Goal: Find specific page/section: Find specific page/section

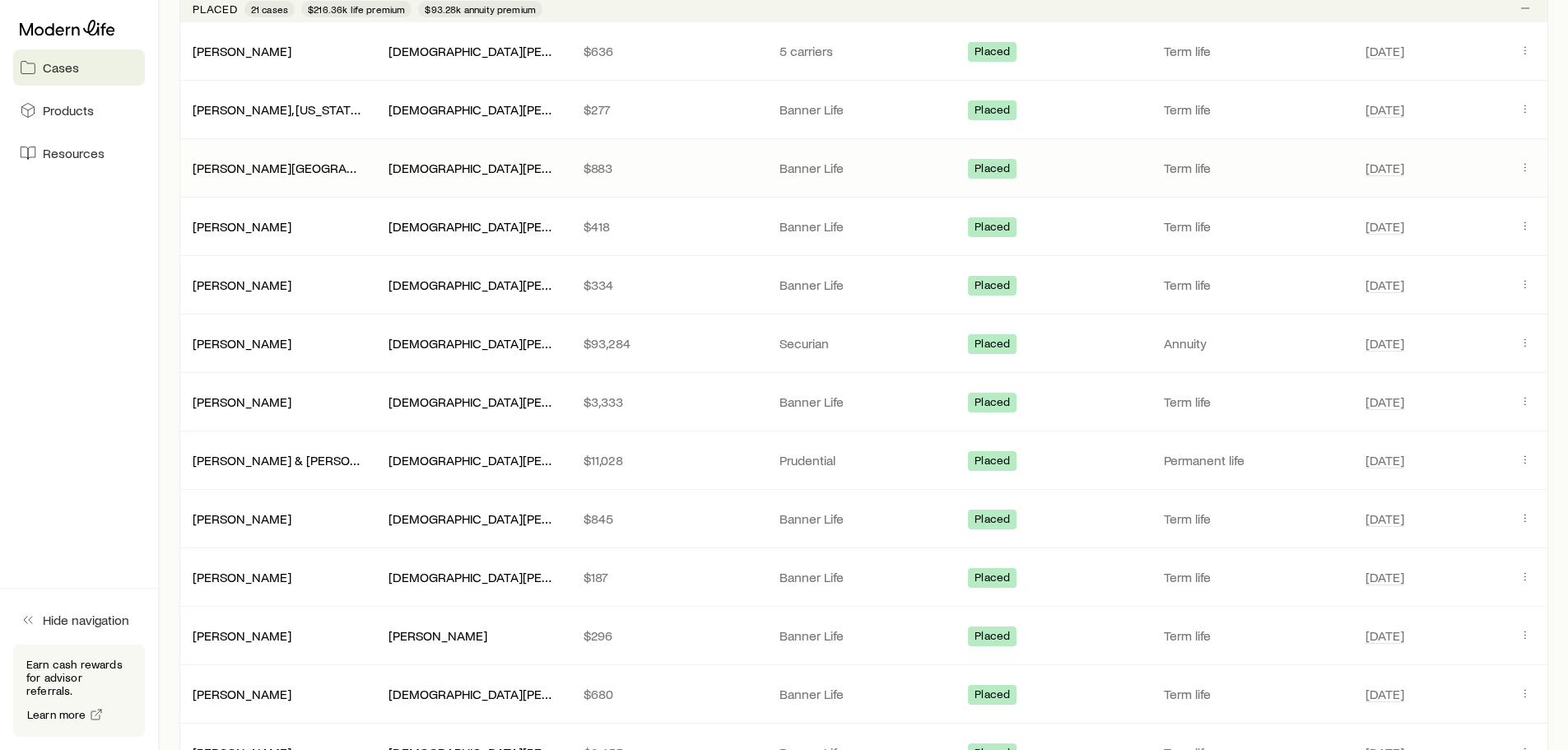
scroll to position [823, 0]
click at [268, 462] on link "[PERSON_NAME] & [PERSON_NAME] +1" at bounding box center [307, 457] width 227 height 16
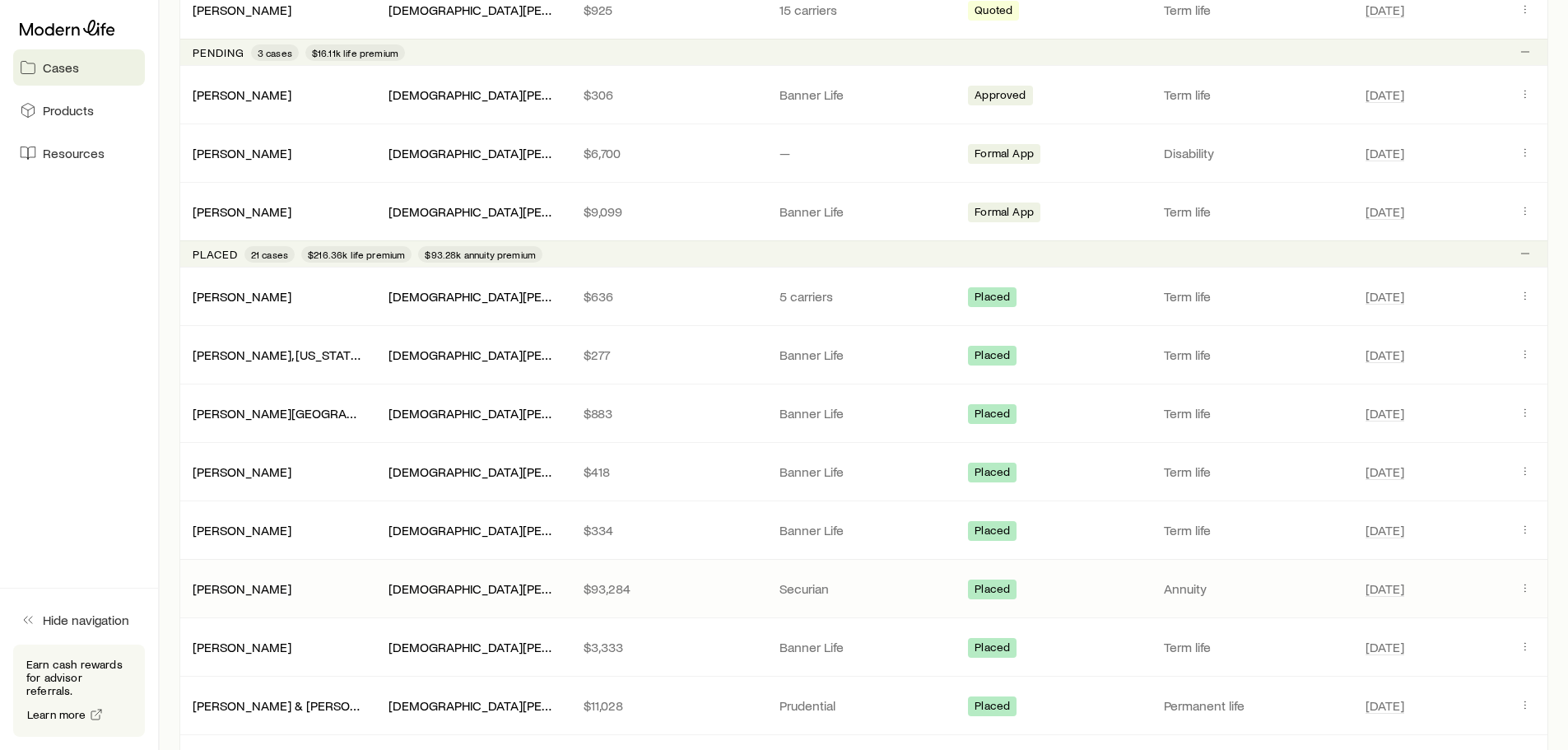
scroll to position [659, 0]
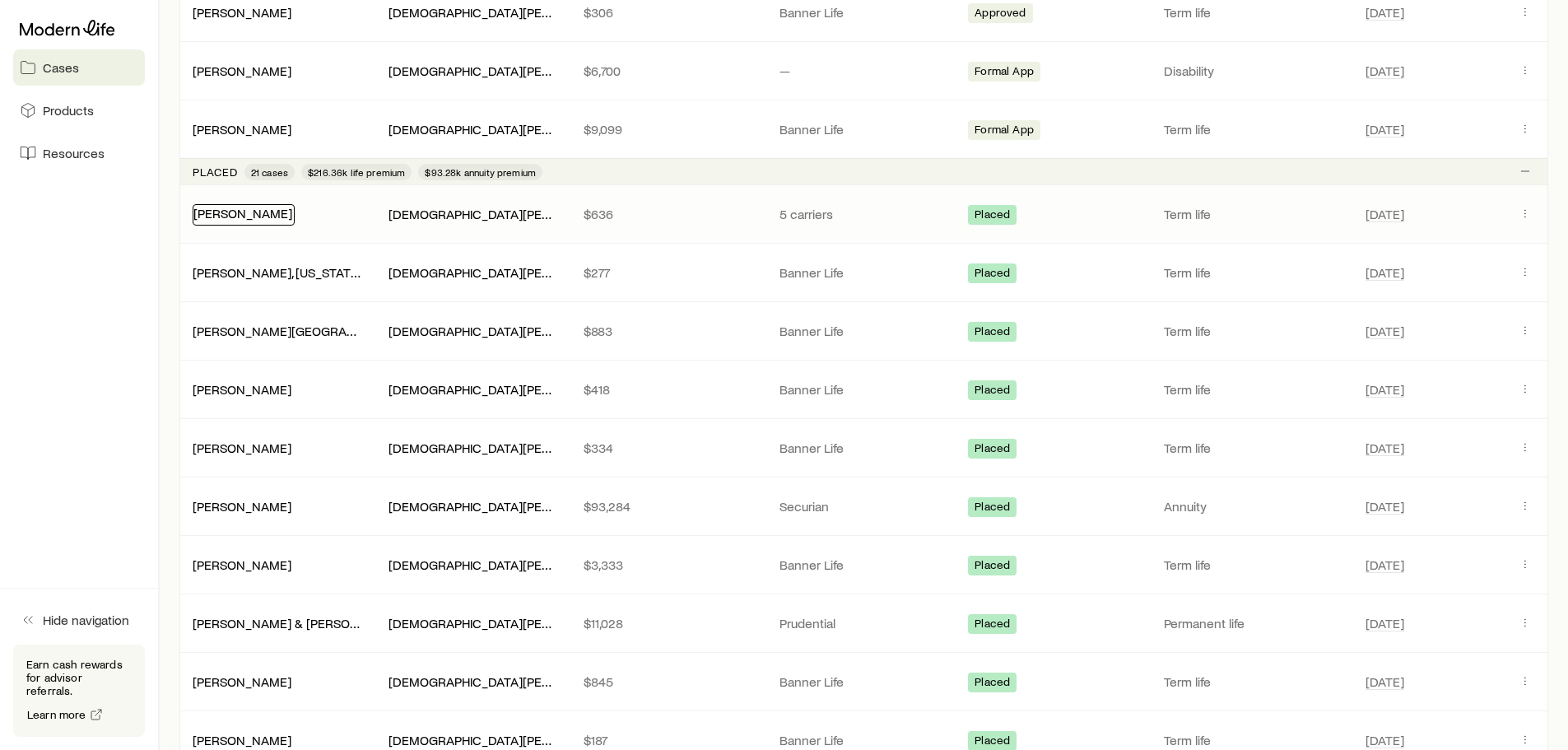
click at [224, 211] on link "[PERSON_NAME]" at bounding box center [243, 213] width 99 height 16
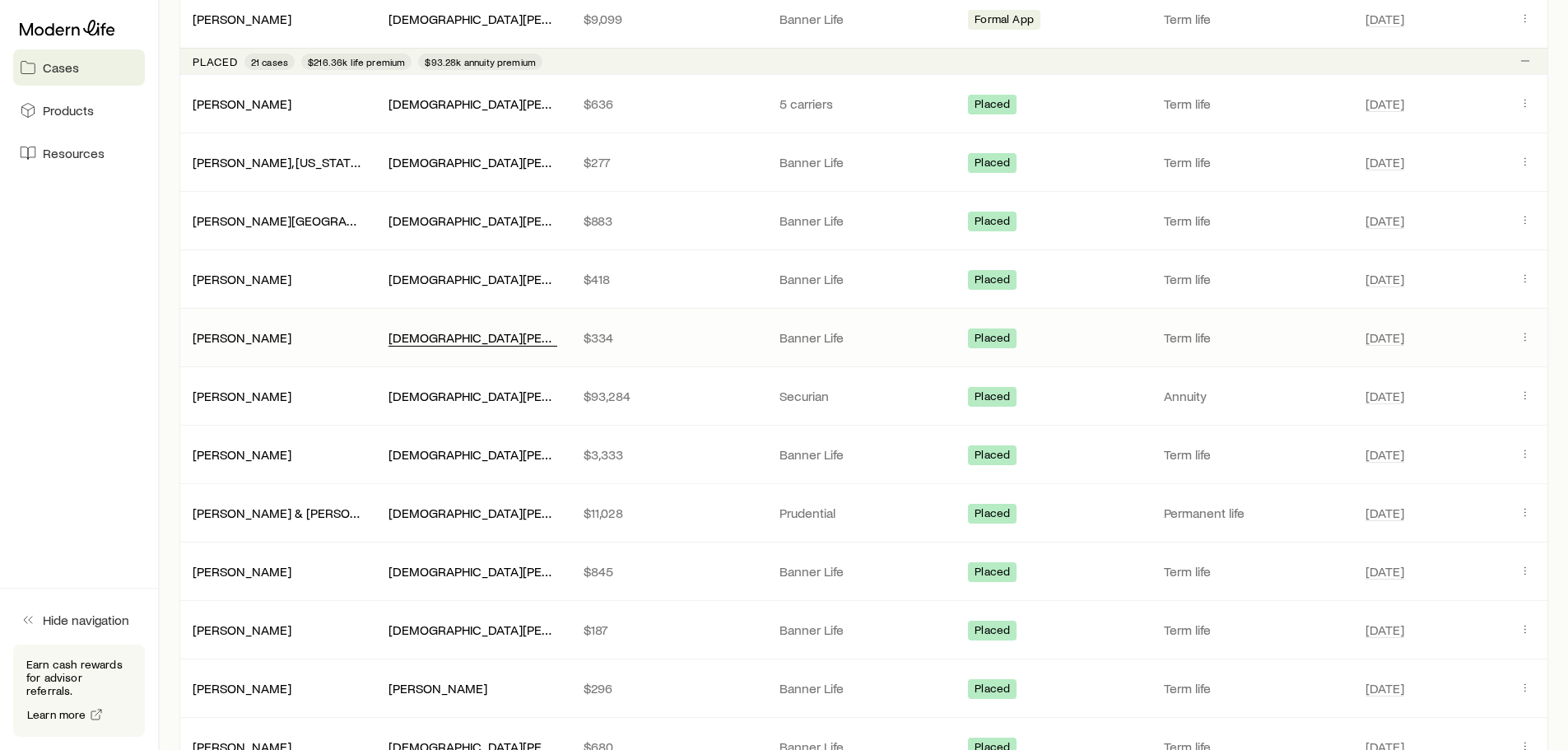
scroll to position [741, 0]
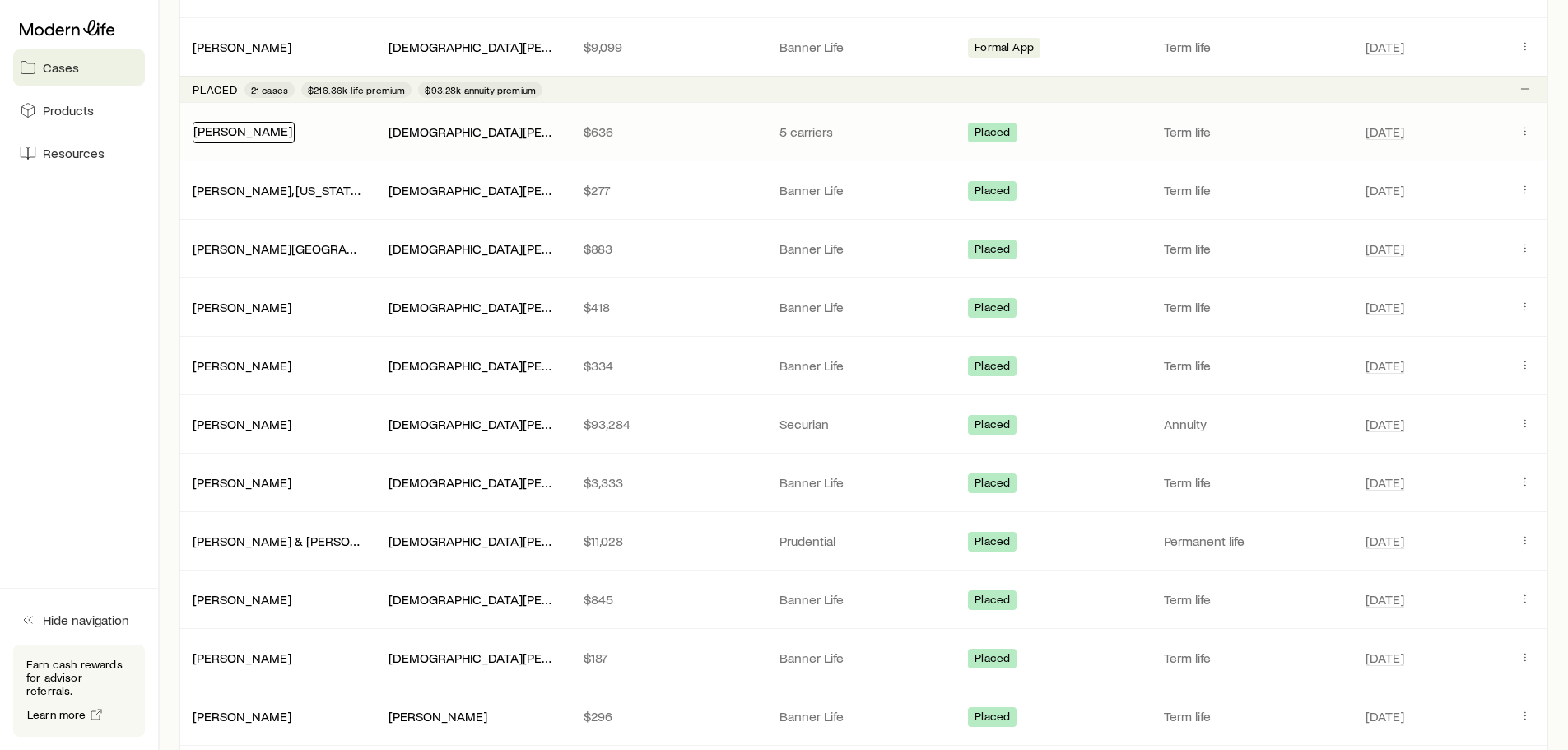
click at [237, 131] on link "[PERSON_NAME]" at bounding box center [243, 130] width 99 height 16
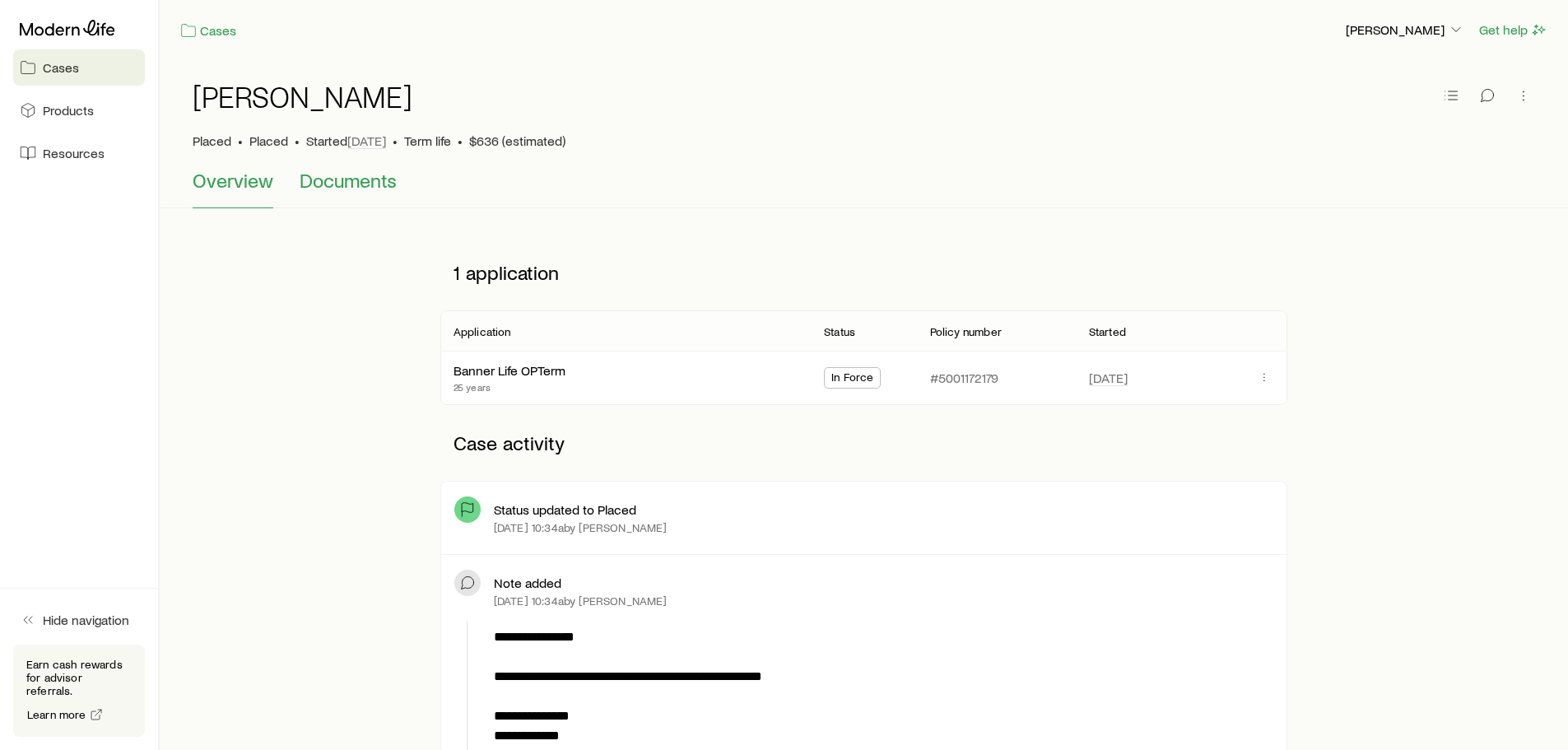
click at [343, 183] on span "Documents" at bounding box center [348, 180] width 97 height 23
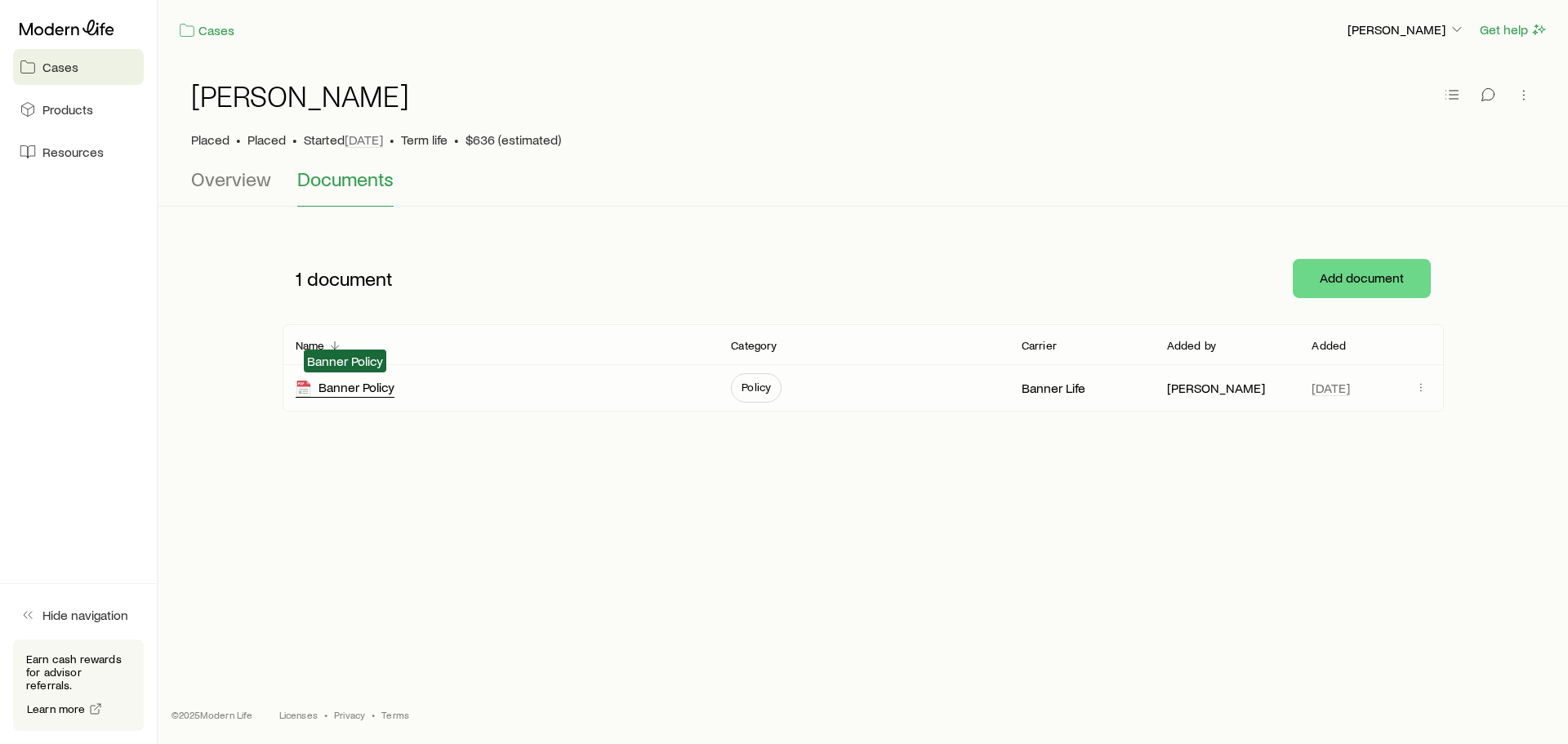
click at [329, 387] on div "Banner Policy" at bounding box center [345, 389] width 99 height 19
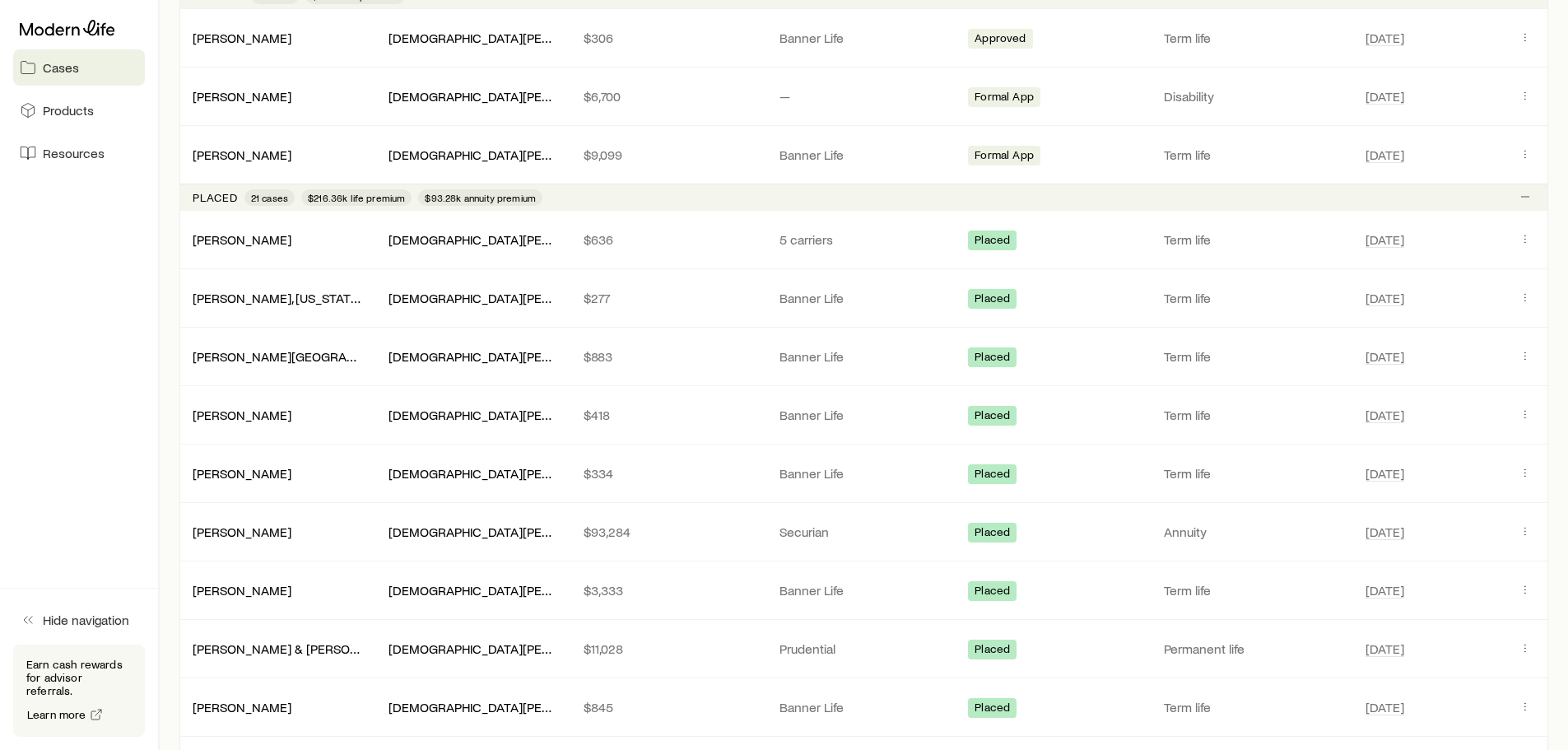
scroll to position [659, 0]
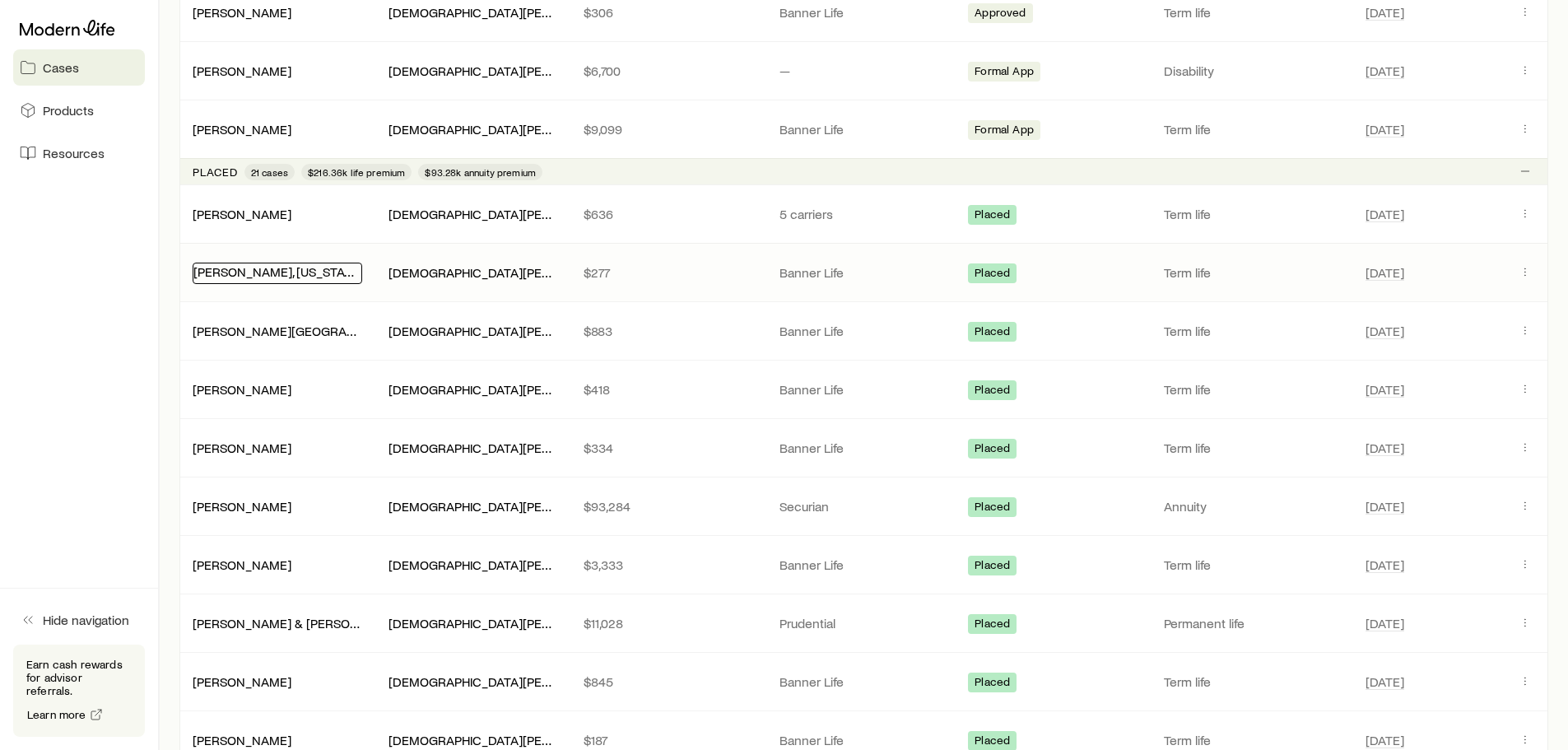
click at [253, 273] on link "[PERSON_NAME], [US_STATE]" at bounding box center [278, 271] width 169 height 16
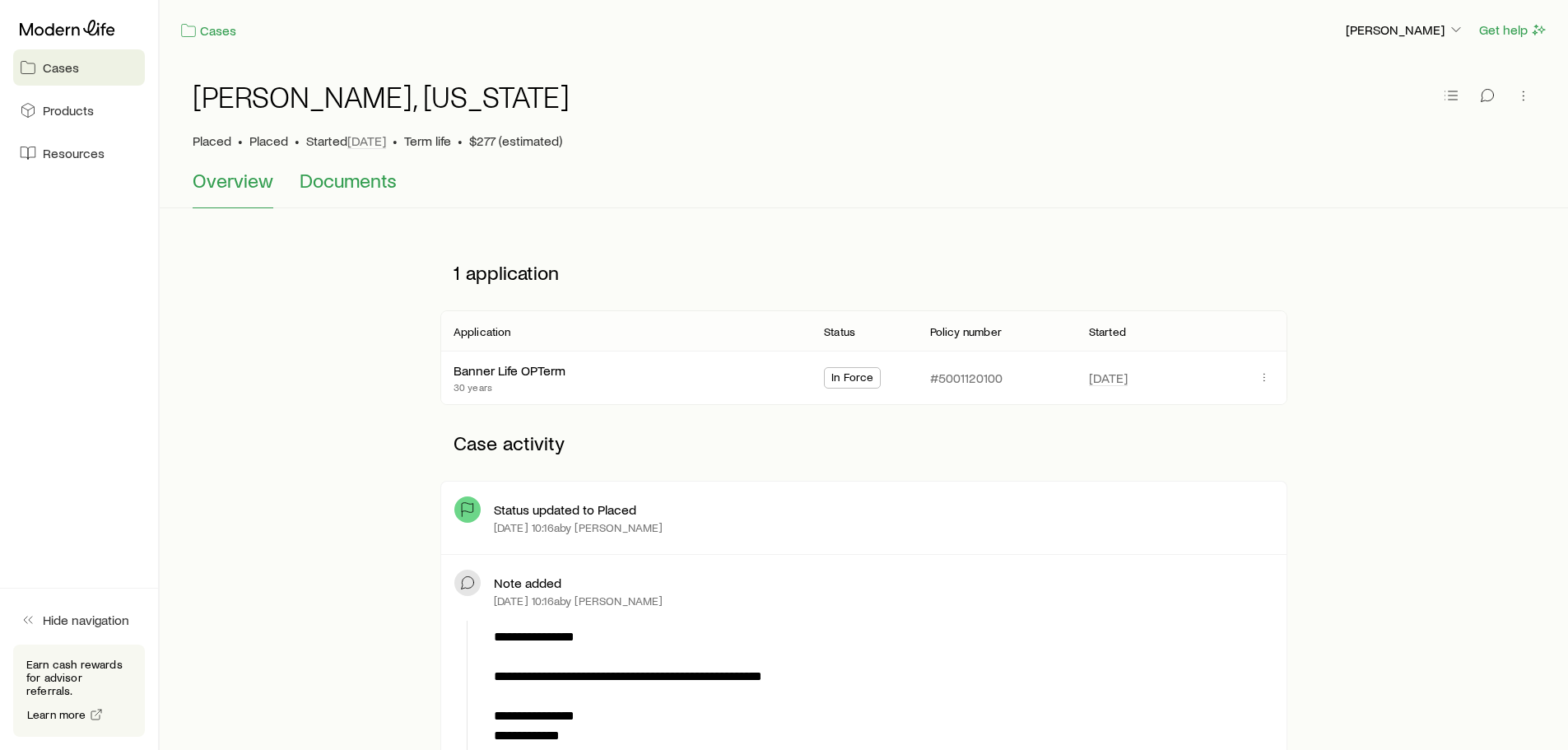
click at [340, 180] on span "Documents" at bounding box center [348, 180] width 97 height 23
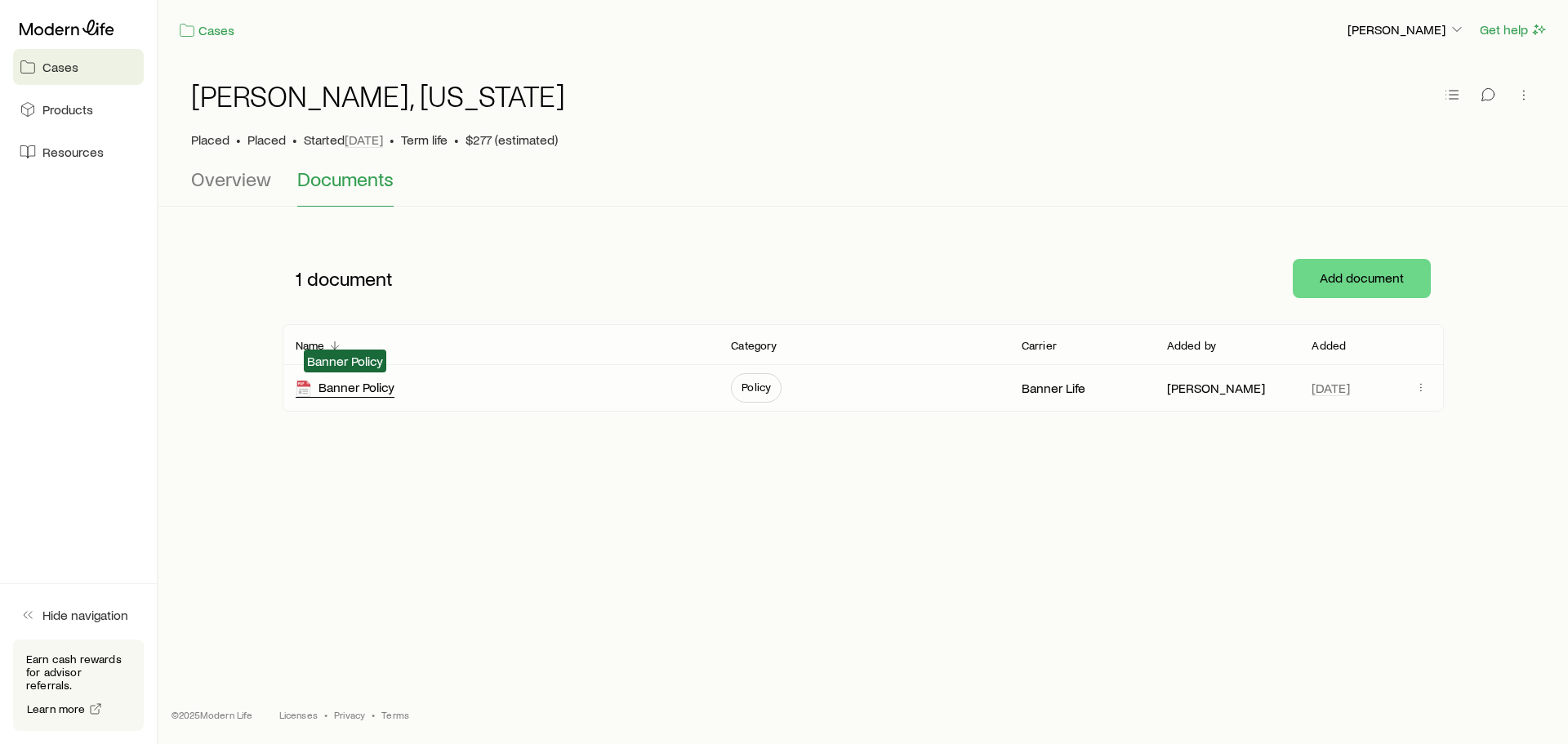
click at [381, 391] on div "Banner Policy" at bounding box center [345, 389] width 99 height 19
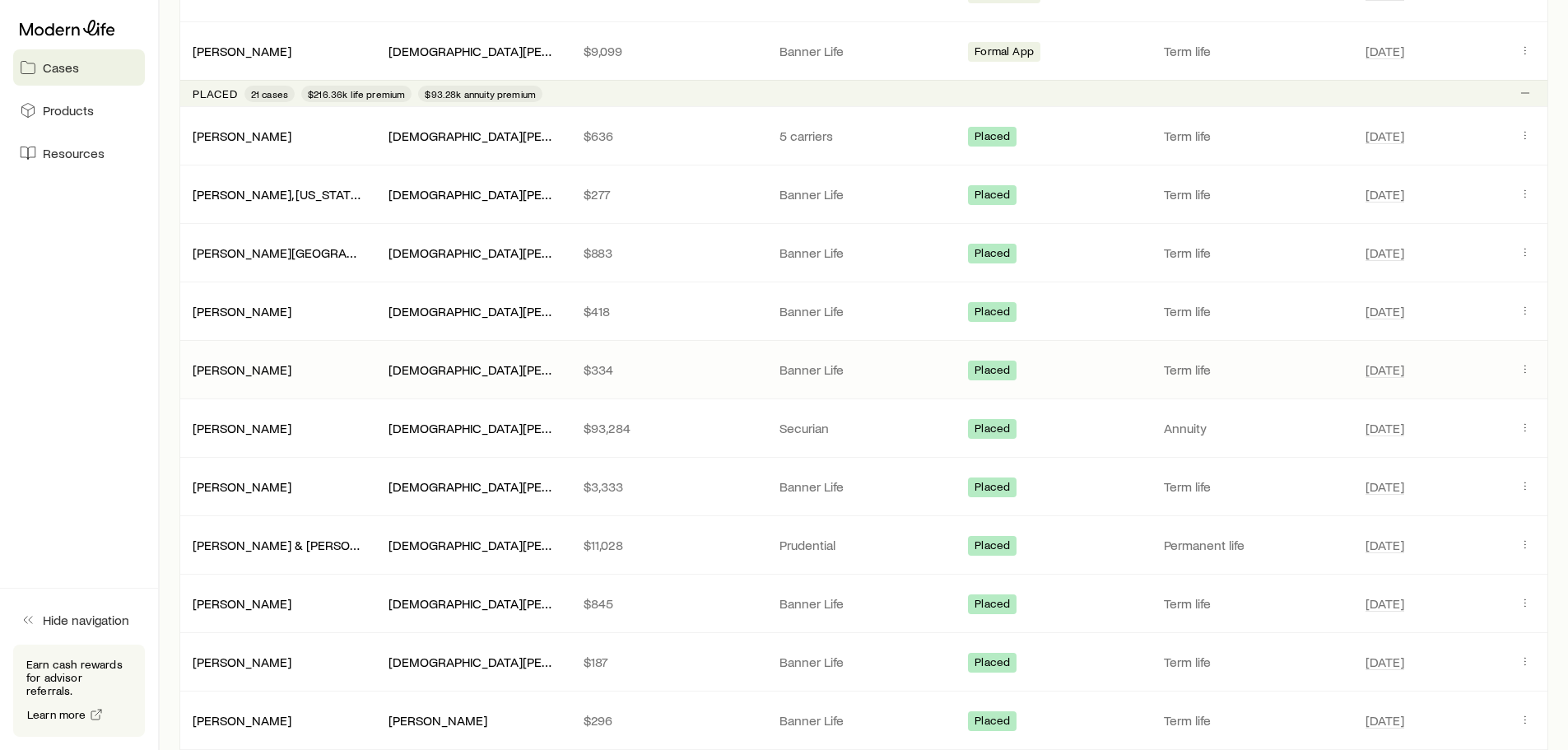
scroll to position [741, 0]
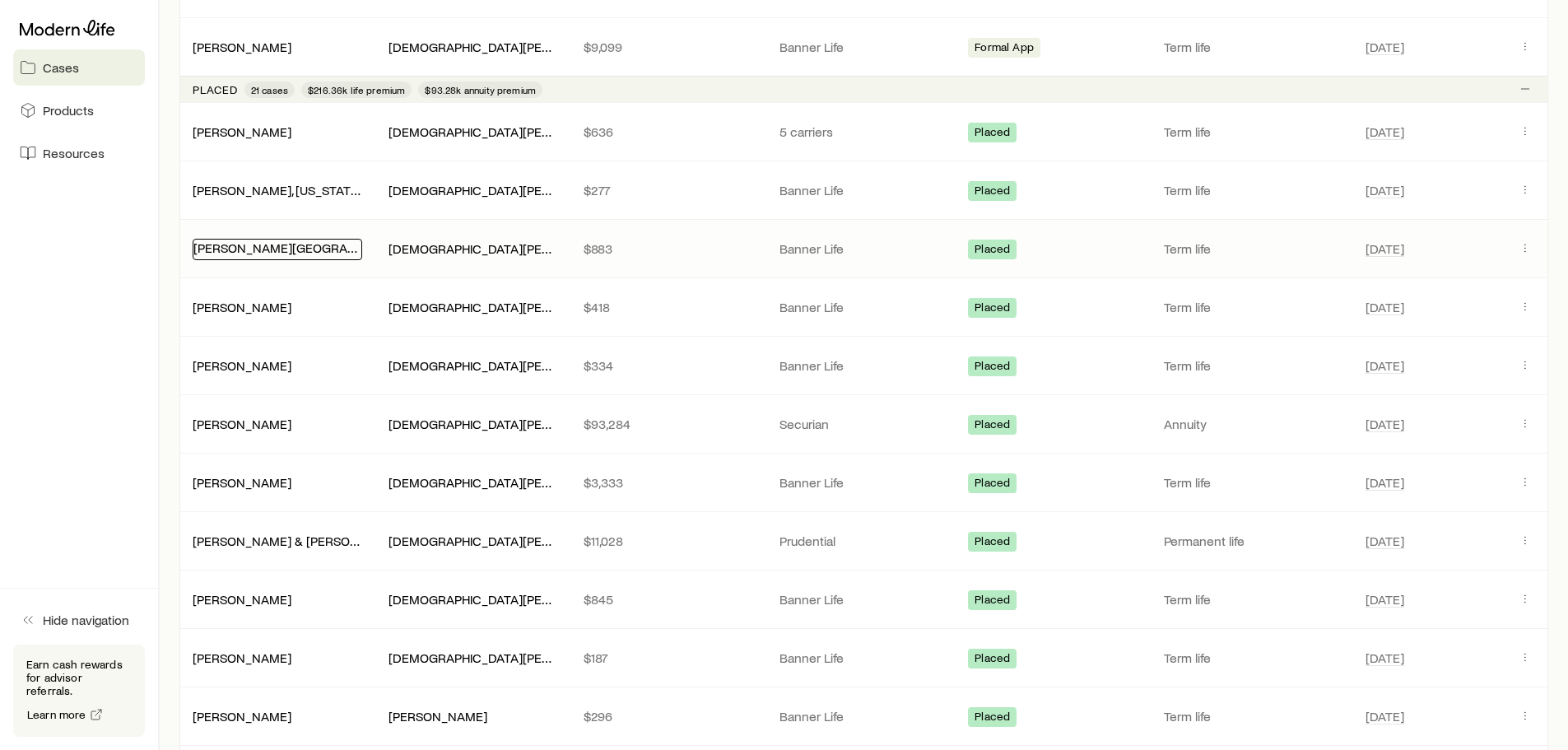
click at [248, 244] on link "[PERSON_NAME][GEOGRAPHIC_DATA]" at bounding box center [305, 248] width 222 height 16
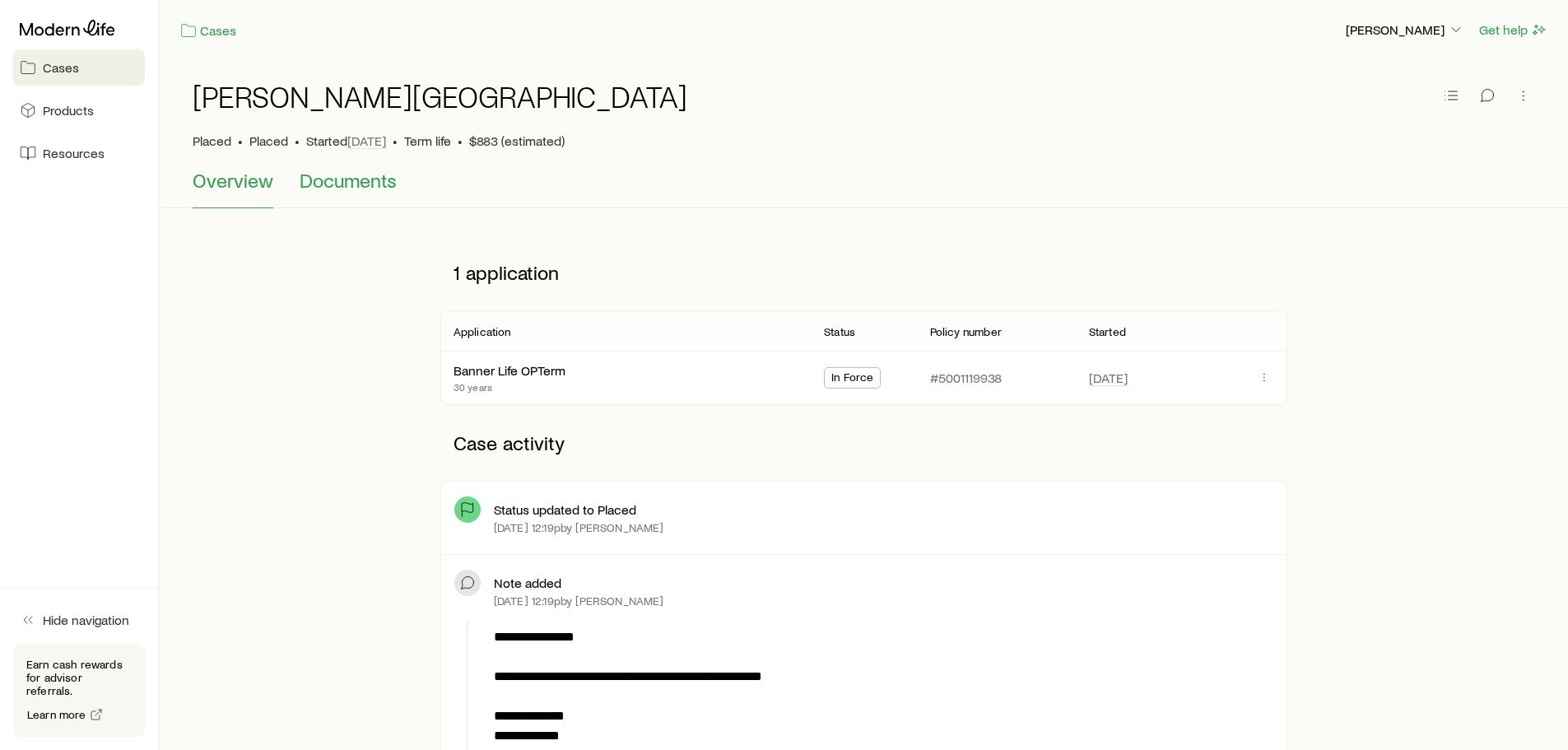
click at [378, 183] on span "Documents" at bounding box center [348, 180] width 97 height 23
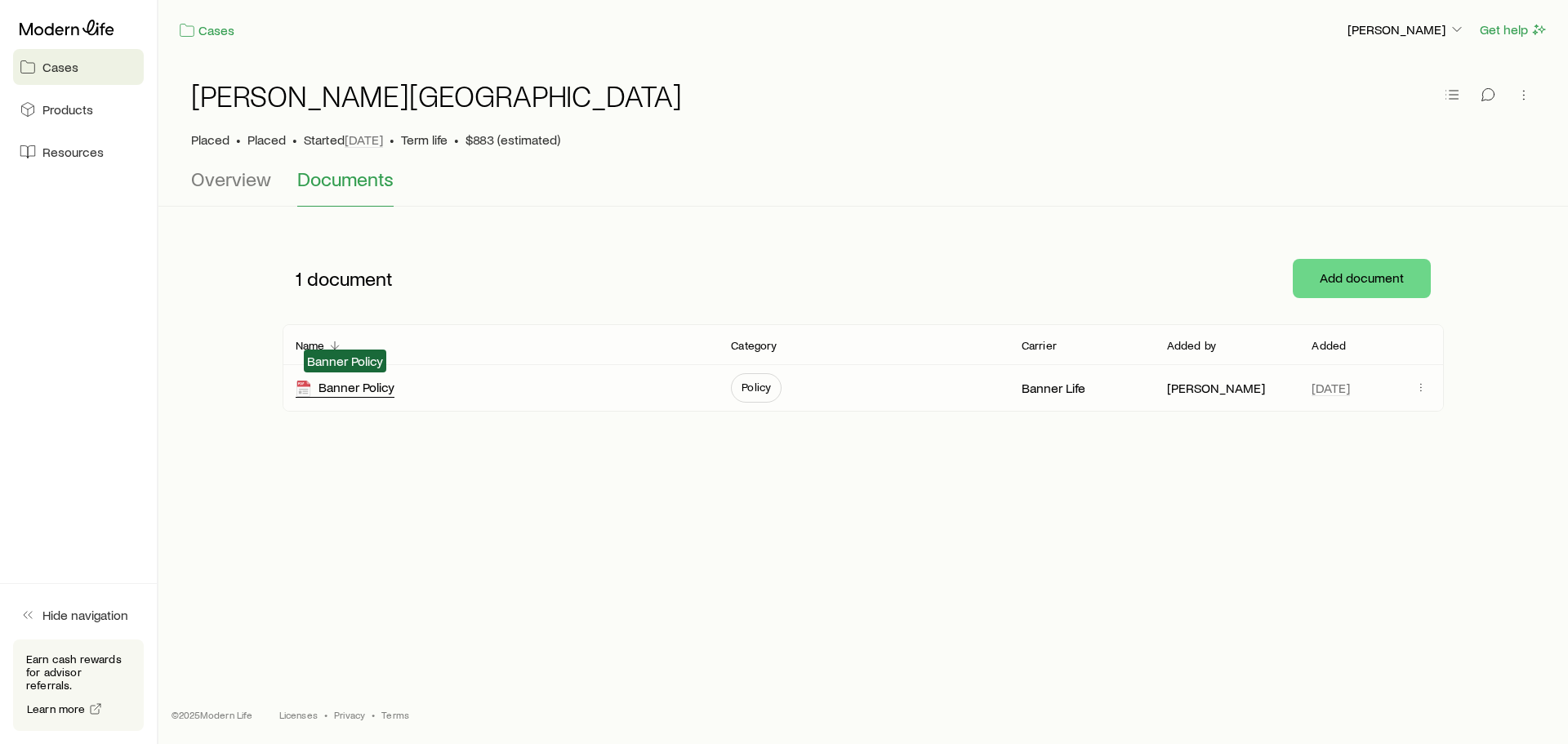
click at [361, 381] on div "Banner Policy" at bounding box center [345, 389] width 99 height 19
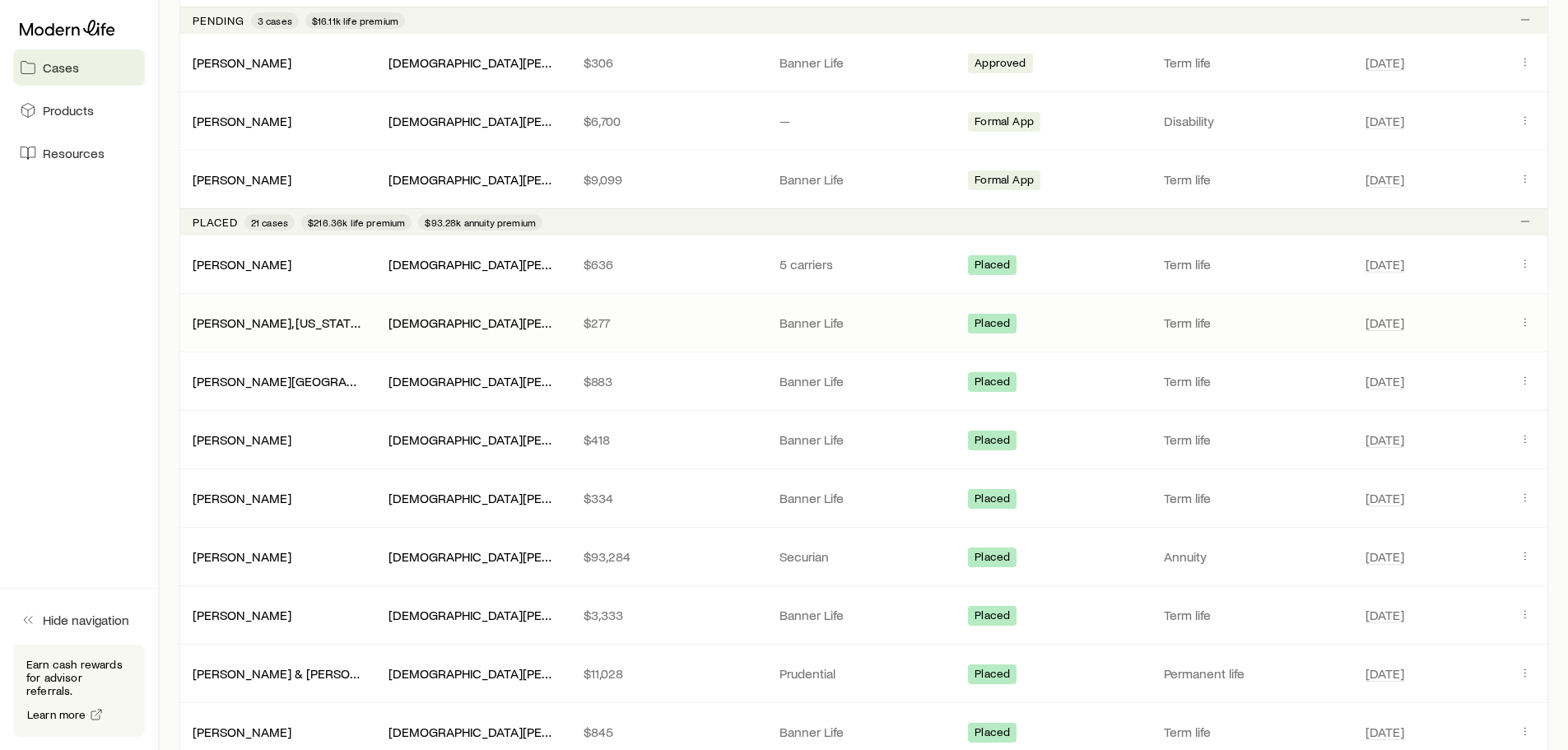
scroll to position [659, 0]
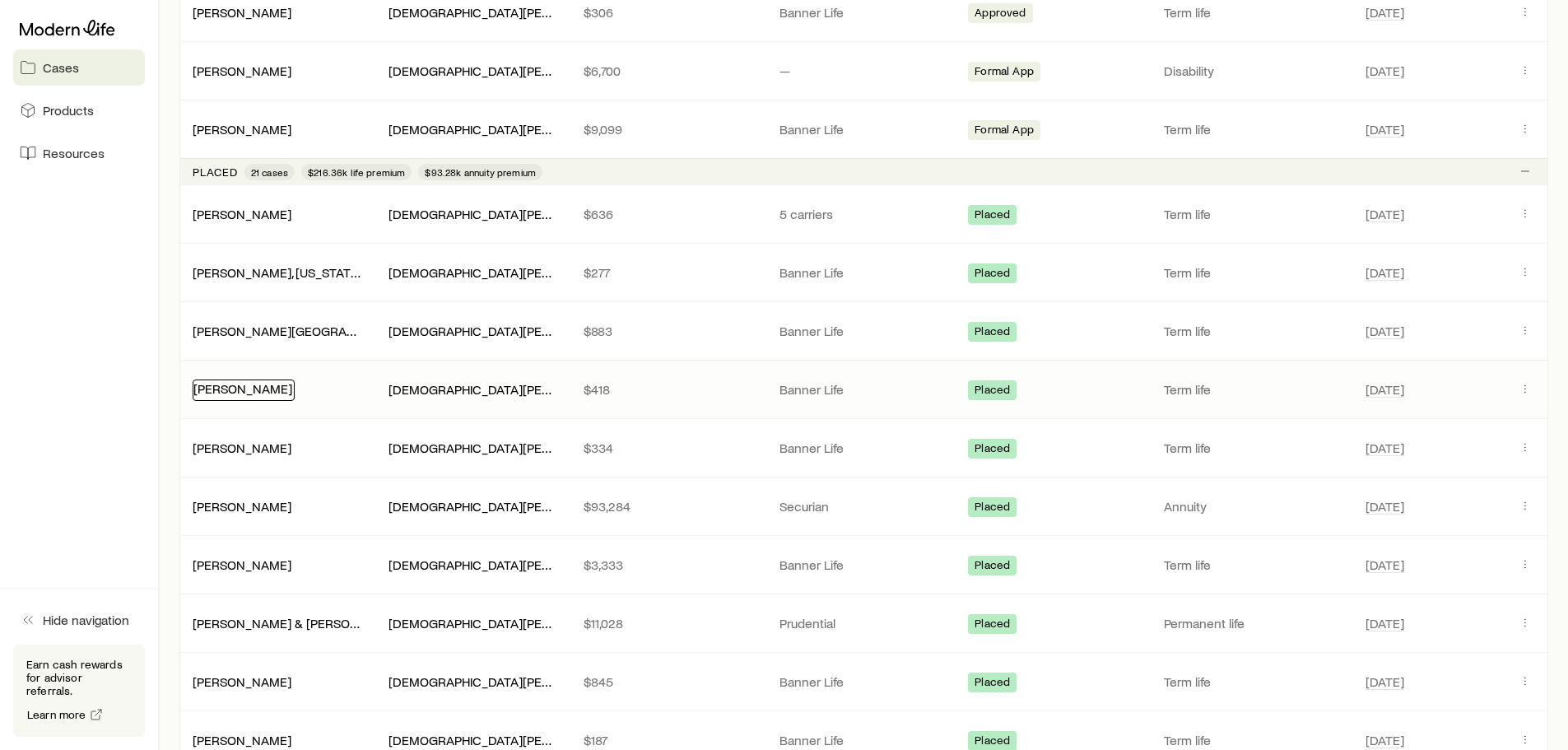
click at [241, 392] on link "[PERSON_NAME]" at bounding box center [243, 388] width 99 height 16
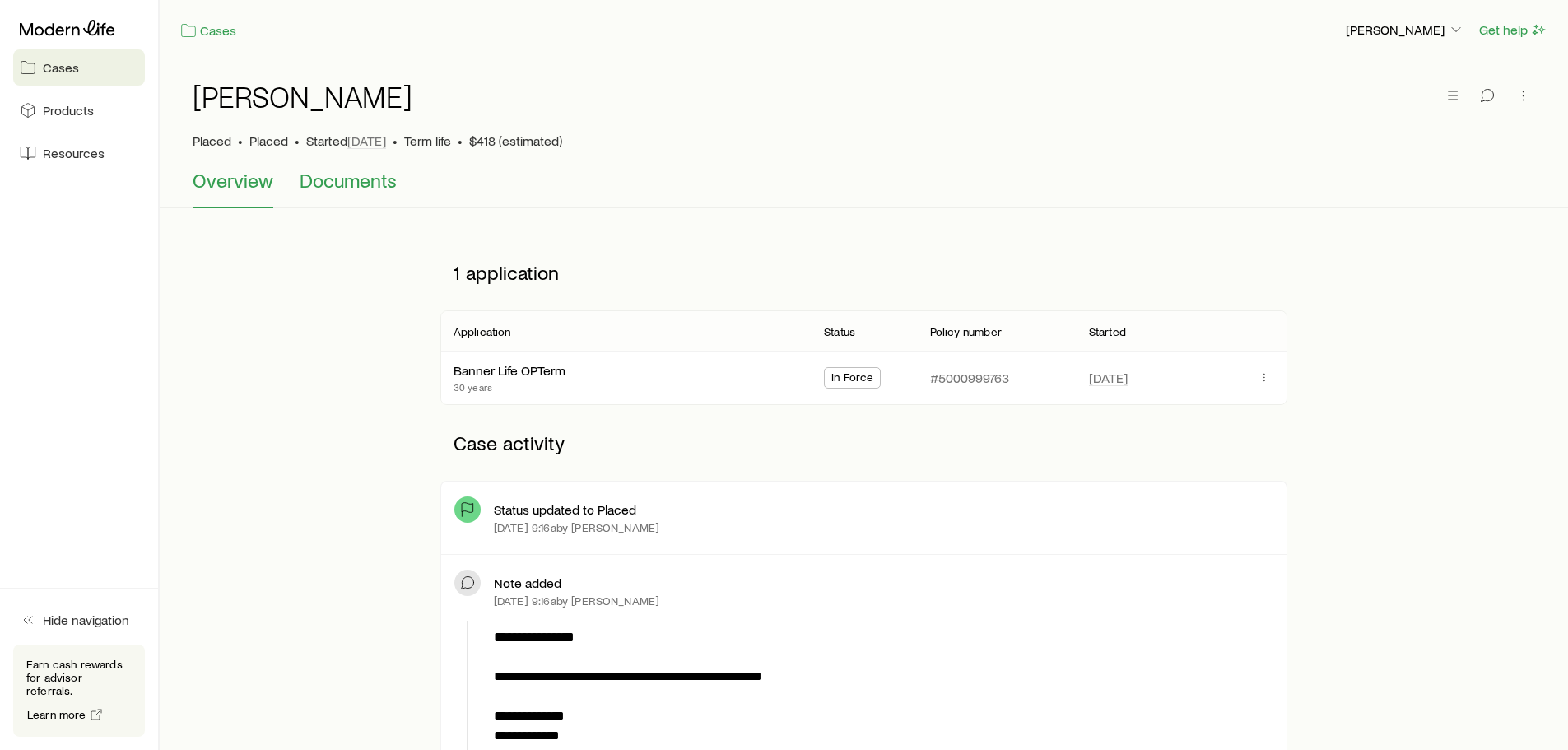
click at [375, 183] on span "Documents" at bounding box center [348, 180] width 97 height 23
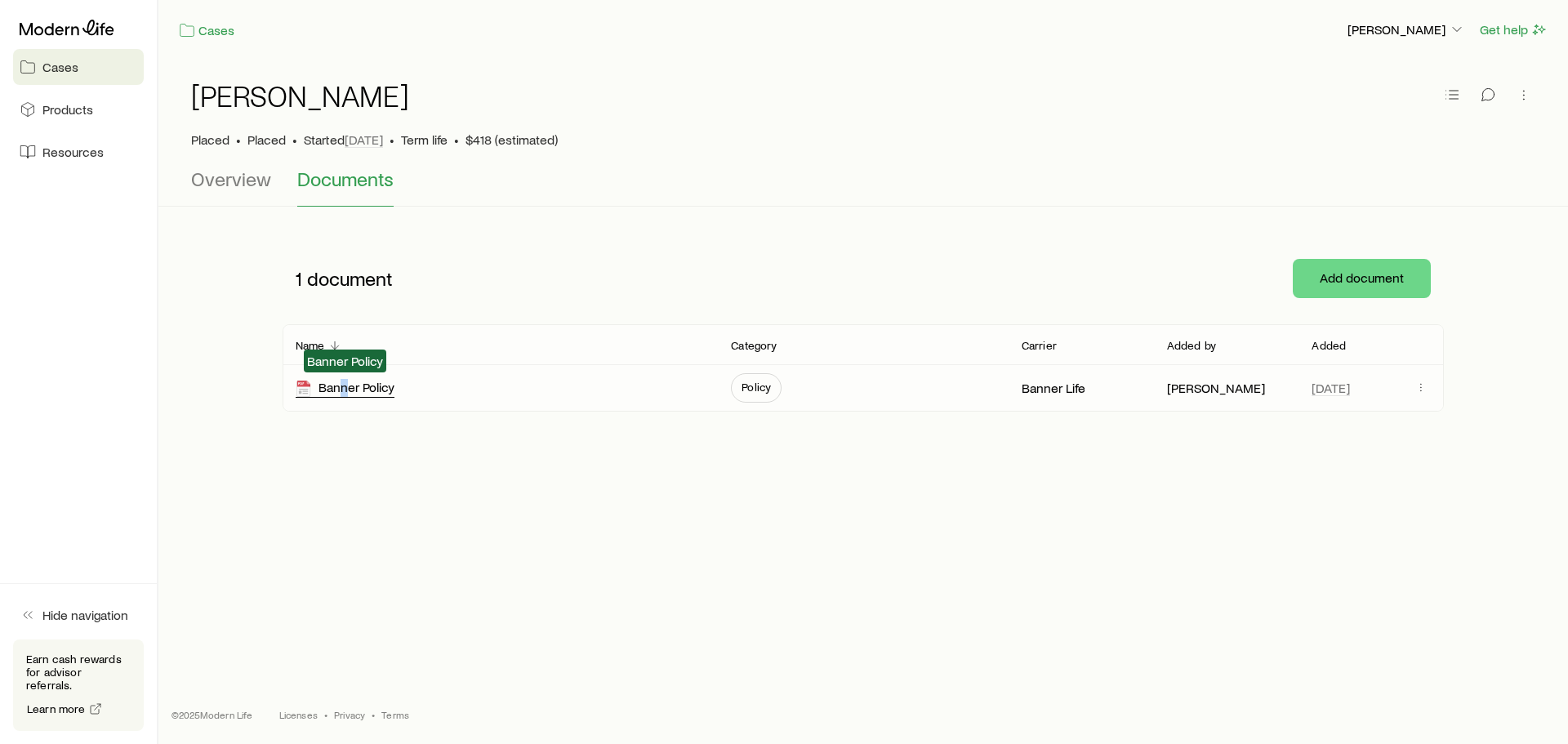
click at [344, 390] on div "Banner Policy" at bounding box center [345, 389] width 99 height 19
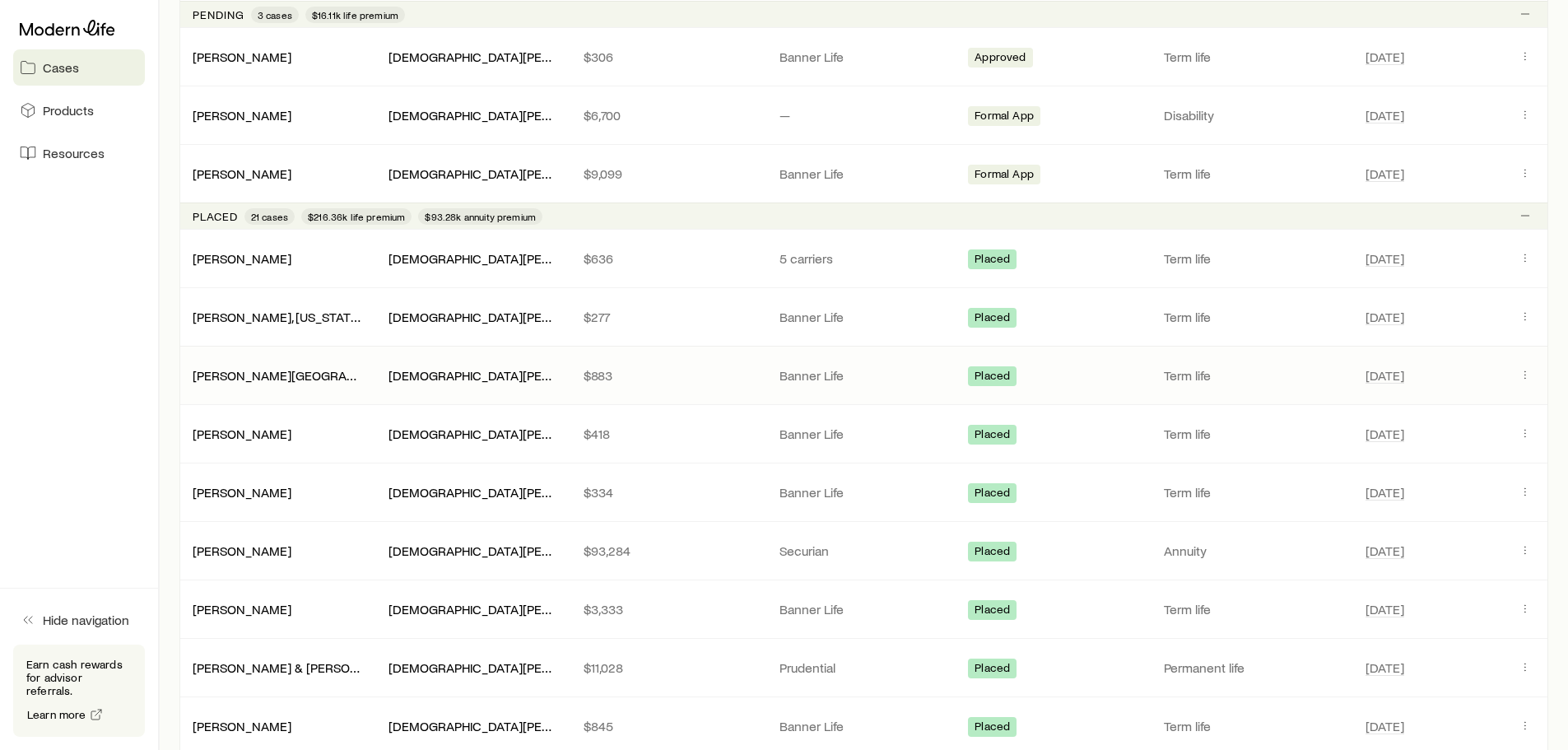
scroll to position [659, 0]
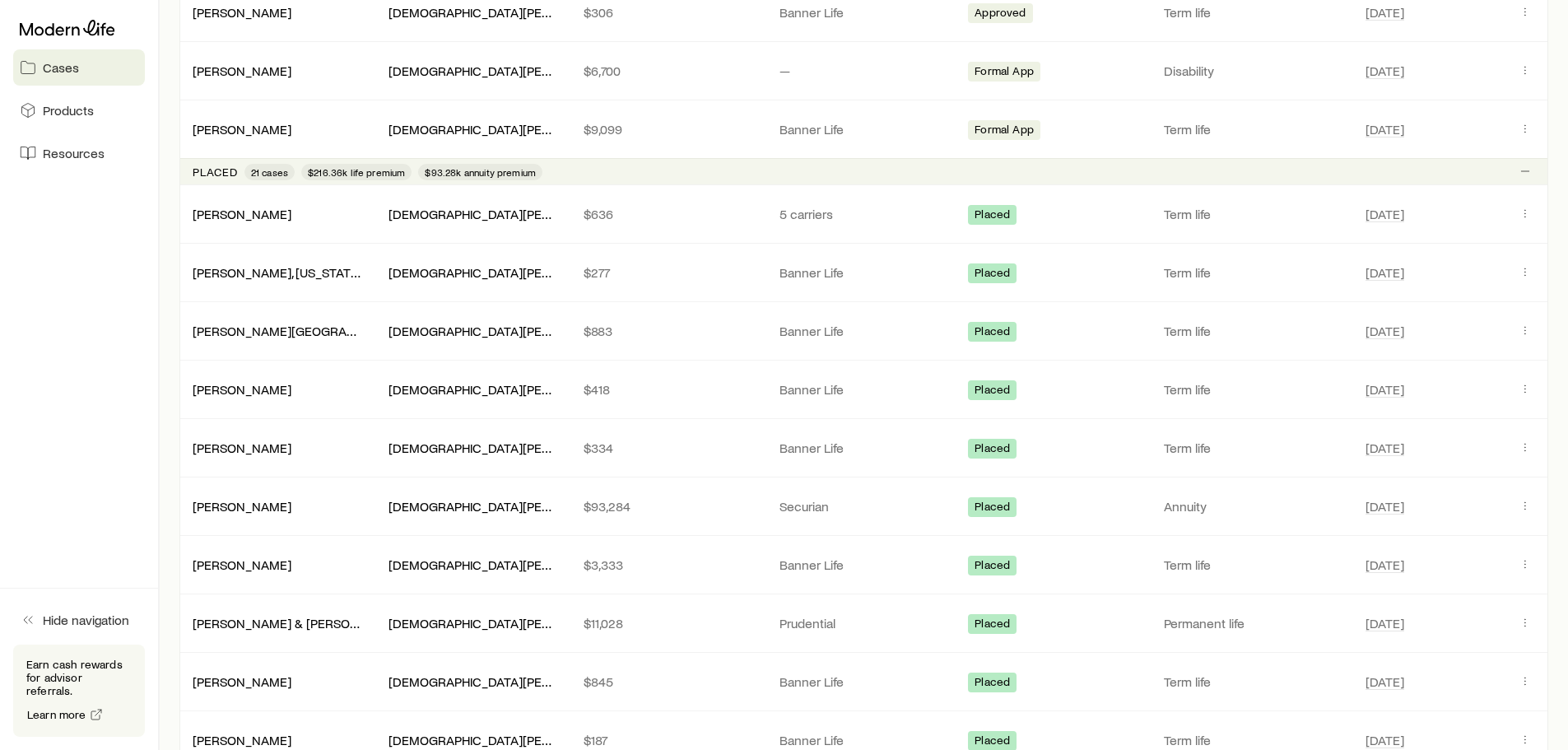
click at [227, 327] on link "[PERSON_NAME][GEOGRAPHIC_DATA]" at bounding box center [304, 330] width 222 height 16
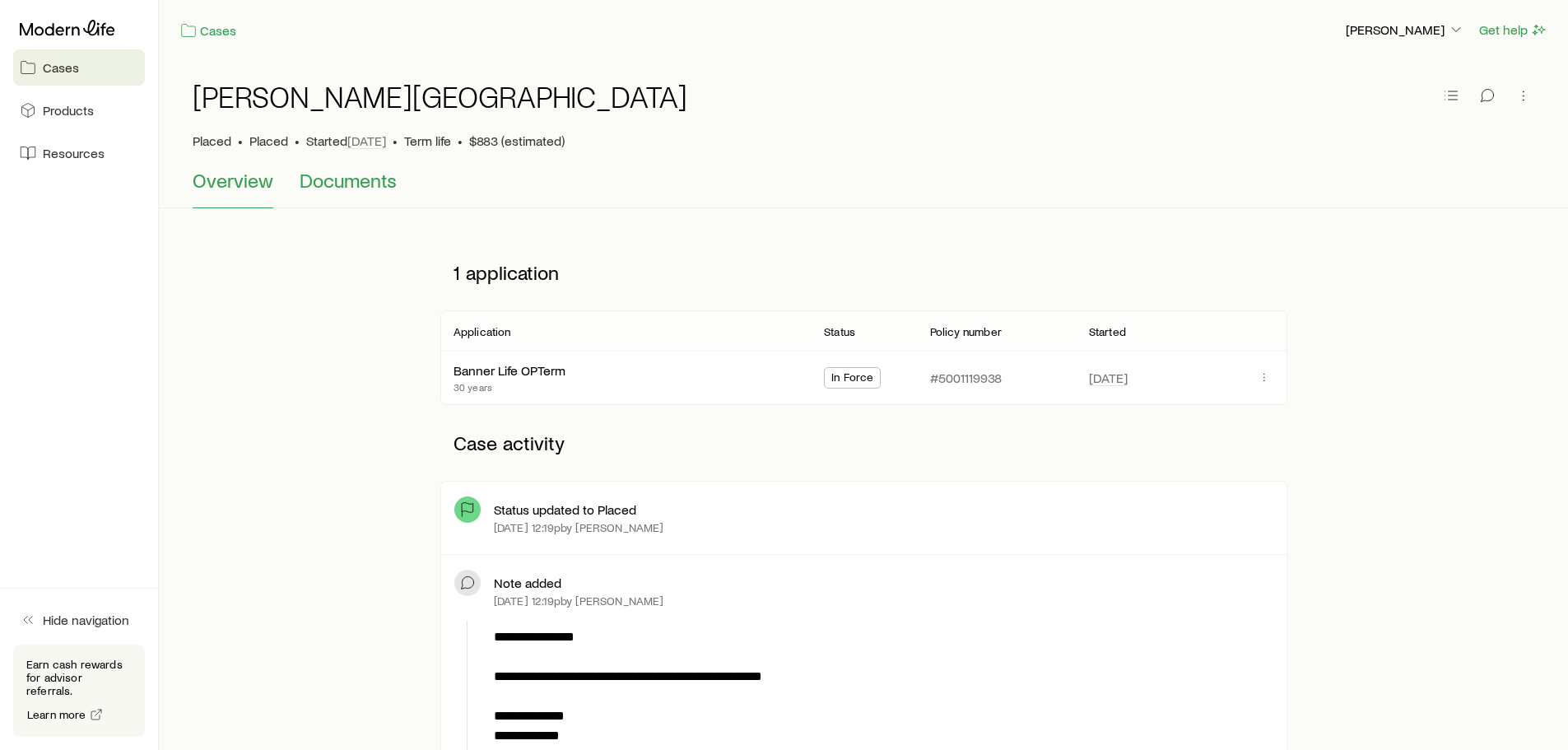
click at [336, 173] on span "Documents" at bounding box center [348, 180] width 97 height 23
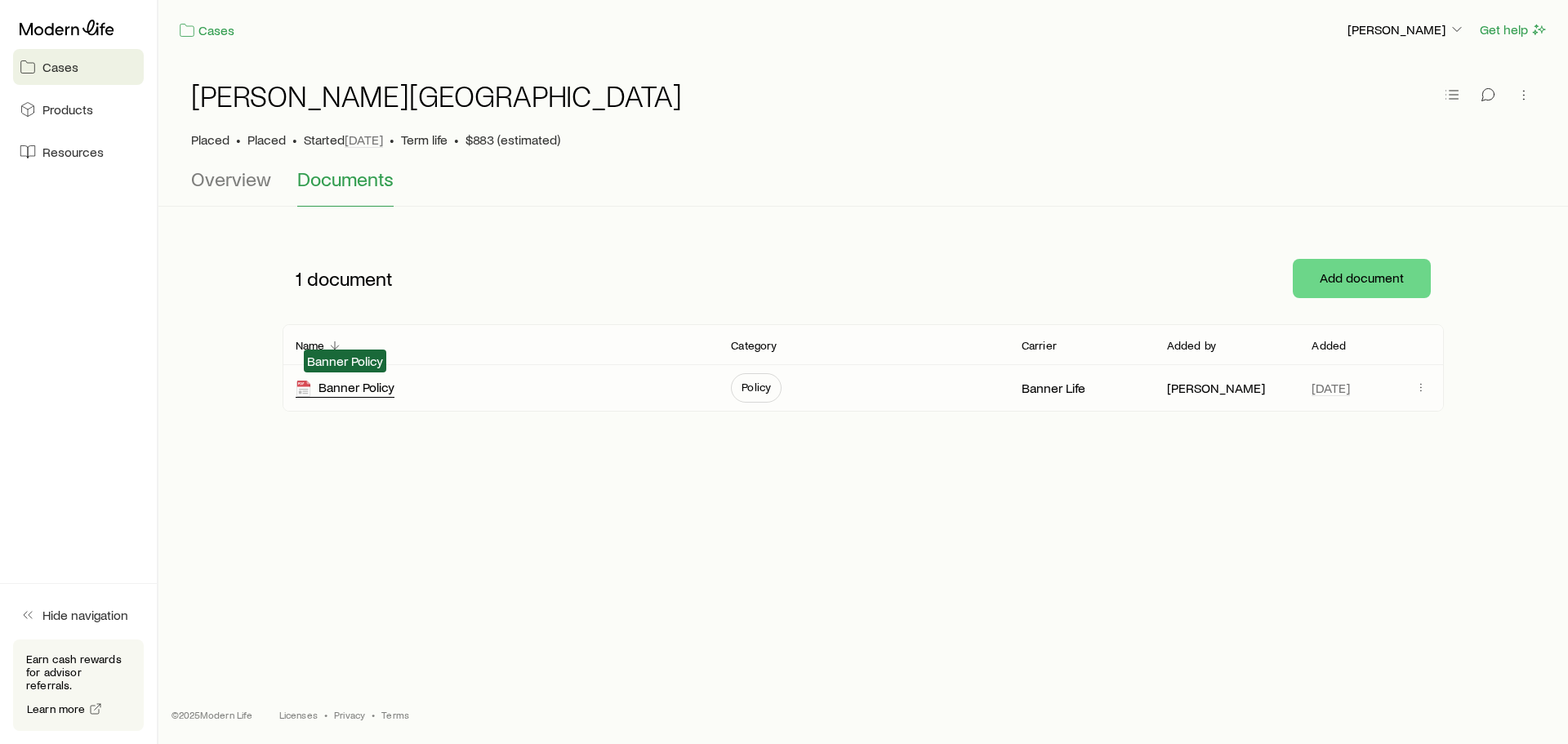
click at [387, 384] on div "Banner Policy" at bounding box center [345, 389] width 99 height 19
